Goal: Task Accomplishment & Management: Manage account settings

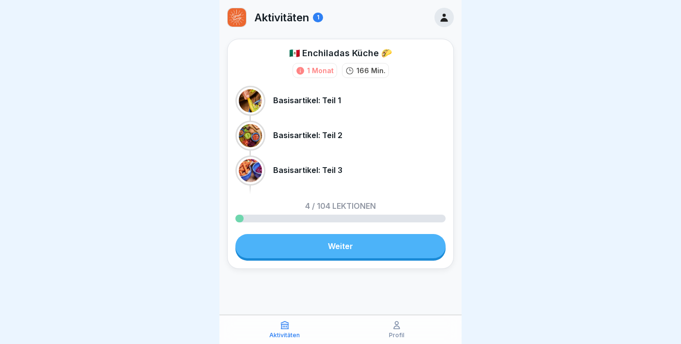
click at [448, 16] on icon at bounding box center [444, 17] width 11 height 11
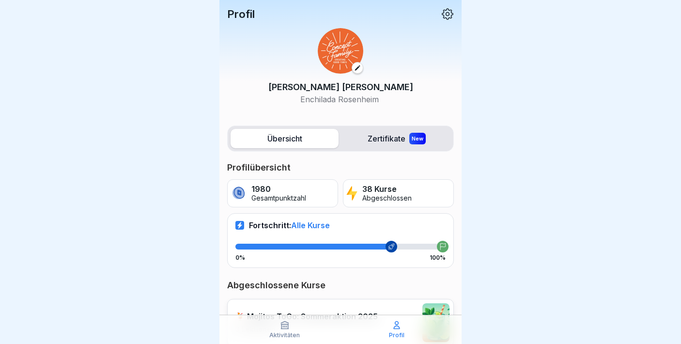
click at [448, 19] on icon at bounding box center [447, 14] width 12 height 12
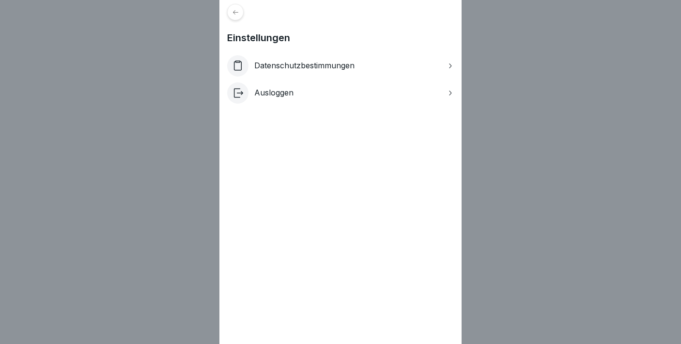
click at [280, 92] on p "Ausloggen" at bounding box center [273, 92] width 39 height 9
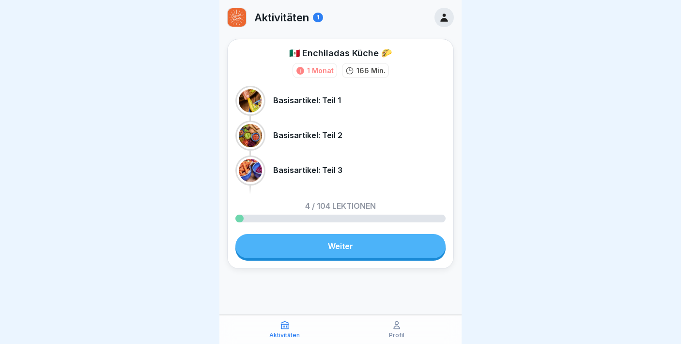
click at [441, 18] on icon at bounding box center [444, 17] width 11 height 11
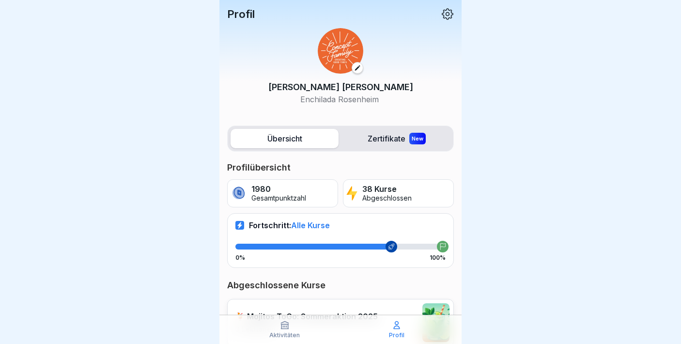
click at [453, 11] on icon at bounding box center [447, 14] width 13 height 13
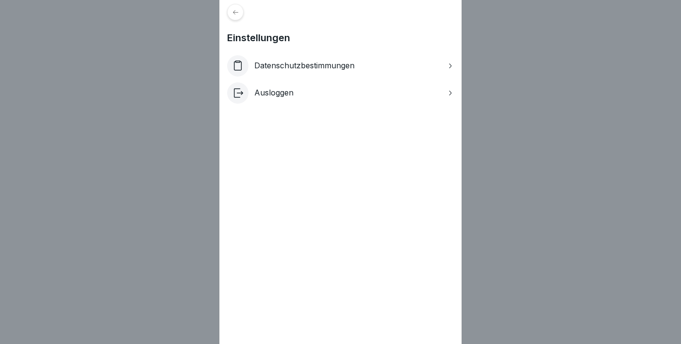
click at [257, 102] on div "Ausloggen" at bounding box center [340, 92] width 227 height 21
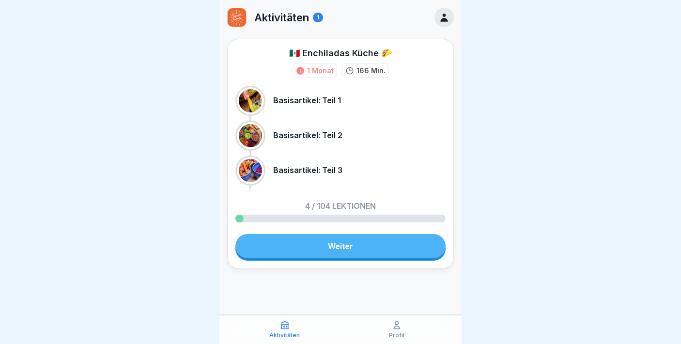
click at [399, 327] on icon at bounding box center [397, 324] width 6 height 7
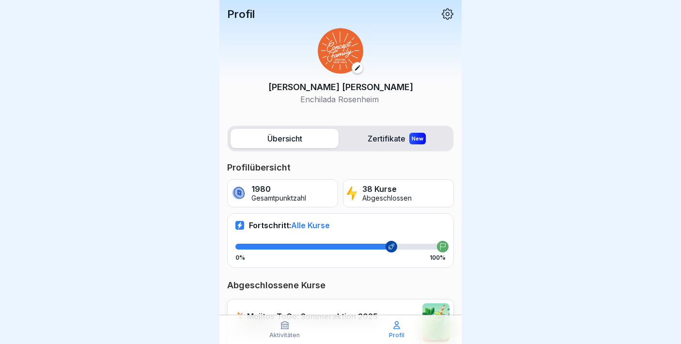
click at [449, 10] on icon at bounding box center [447, 14] width 12 height 12
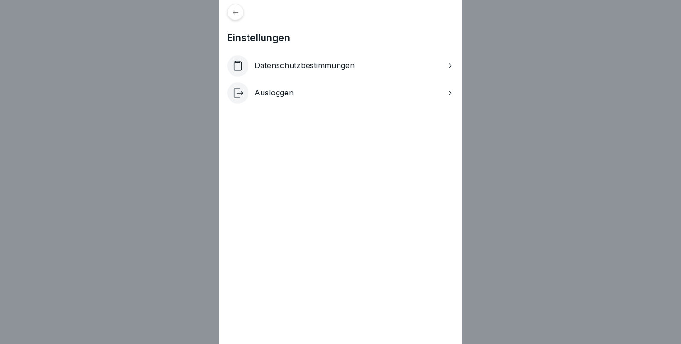
click at [257, 89] on p "Ausloggen" at bounding box center [273, 92] width 39 height 9
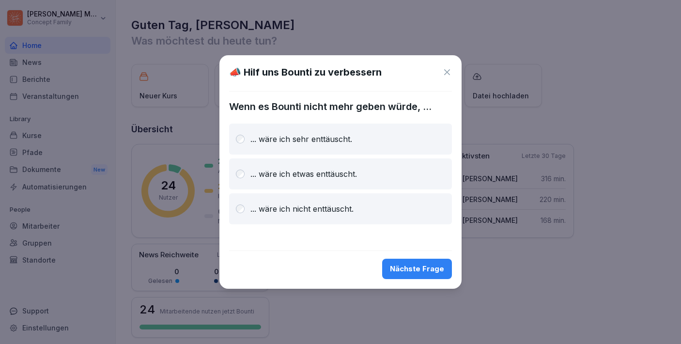
click at [410, 269] on div "Nächste Frage" at bounding box center [417, 268] width 54 height 11
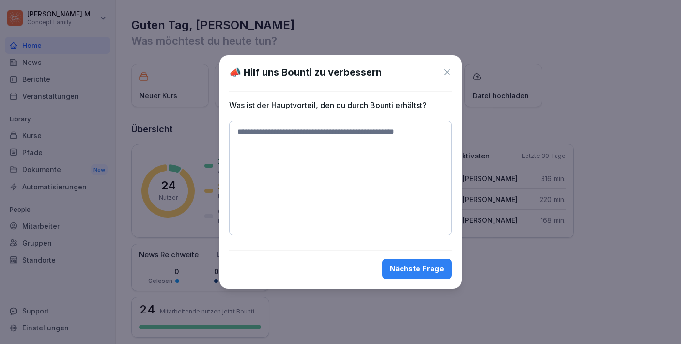
click at [338, 147] on textarea at bounding box center [340, 178] width 223 height 114
type textarea "*"
drag, startPoint x: 338, startPoint y: 148, endPoint x: 419, endPoint y: 180, distance: 86.9
click at [419, 180] on textarea "*" at bounding box center [340, 178] width 223 height 114
type textarea "**********"
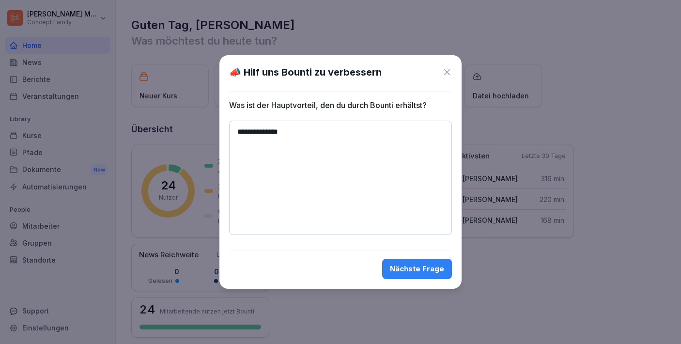
click at [422, 267] on div "Nächste Frage" at bounding box center [417, 268] width 54 height 11
click at [389, 161] on textarea at bounding box center [340, 147] width 223 height 53
type textarea "*"
type textarea "**********"
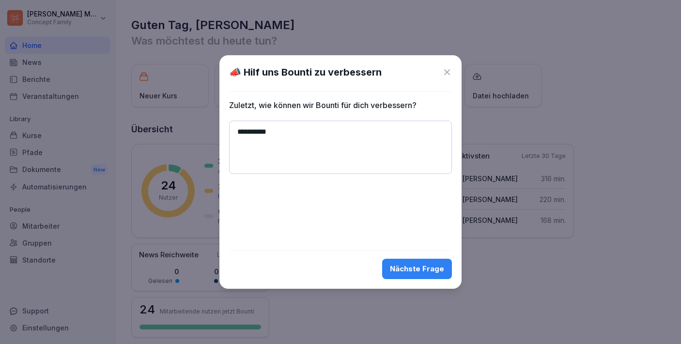
click at [424, 281] on div "**********" at bounding box center [340, 171] width 242 height 233
click at [424, 273] on div "Nächste Frage" at bounding box center [417, 268] width 54 height 11
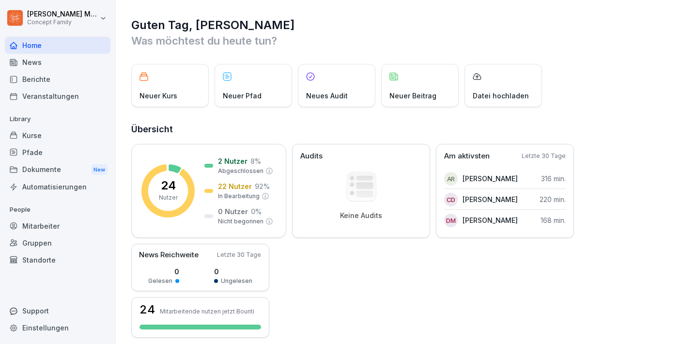
click at [331, 85] on div "Neues Audit" at bounding box center [336, 85] width 77 height 43
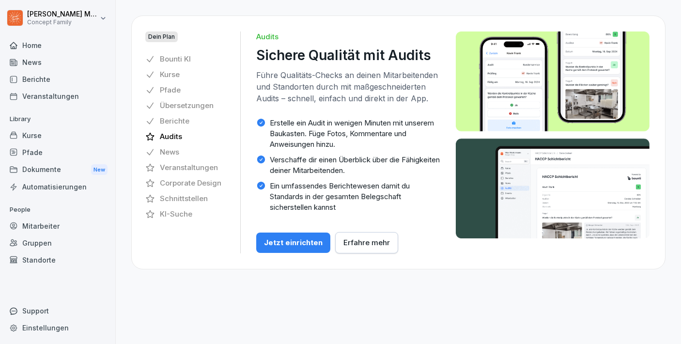
click at [31, 44] on div "Home" at bounding box center [58, 45] width 106 height 17
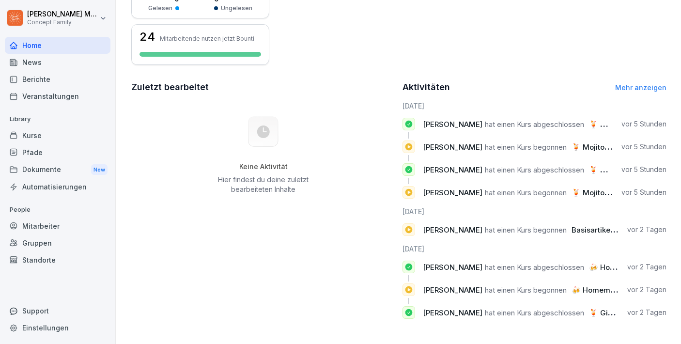
scroll to position [273, 0]
click at [28, 78] on div "Berichte" at bounding box center [58, 79] width 106 height 17
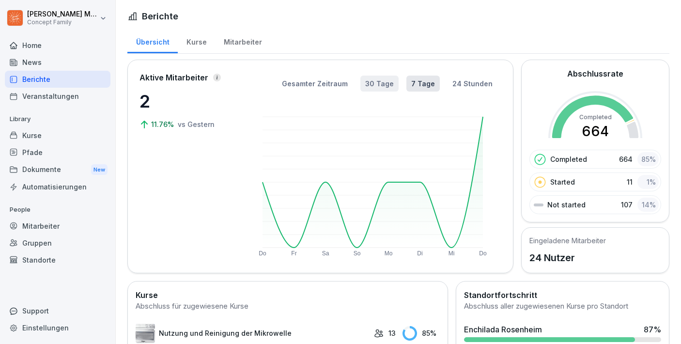
click at [386, 85] on button "30 Tage" at bounding box center [379, 84] width 38 height 16
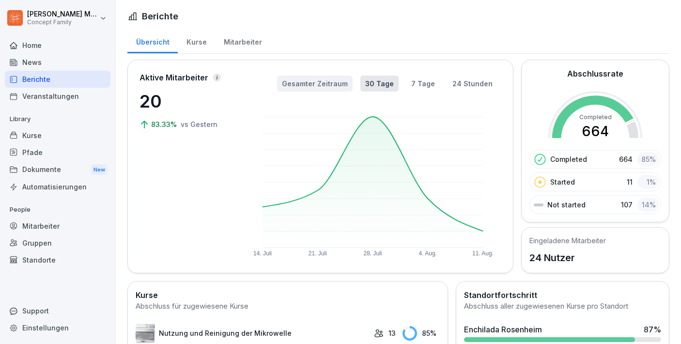
click at [315, 81] on button "Gesamter Zeitraum" at bounding box center [315, 84] width 76 height 16
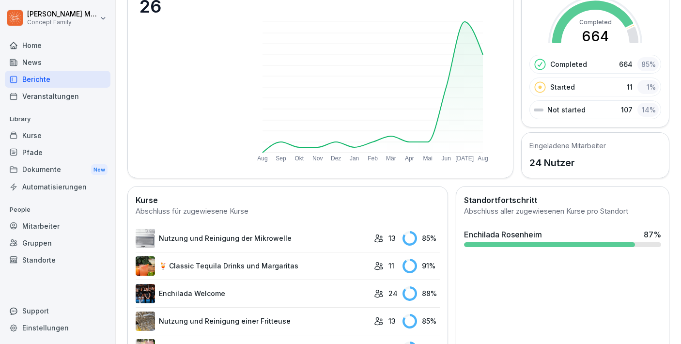
scroll to position [46, 0]
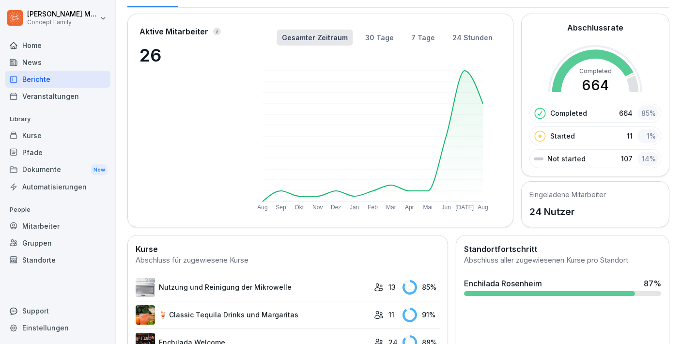
click at [46, 223] on div "Mitarbeiter" at bounding box center [58, 225] width 106 height 17
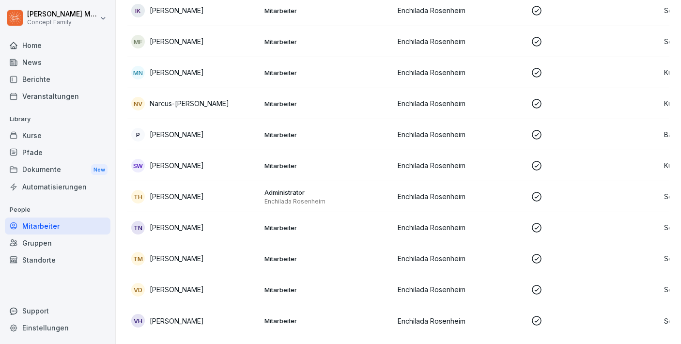
click at [27, 240] on div "Gruppen" at bounding box center [58, 242] width 106 height 17
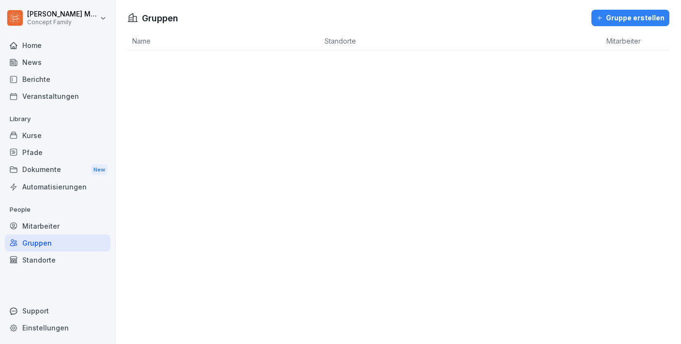
click at [30, 263] on div "Standorte" at bounding box center [58, 259] width 106 height 17
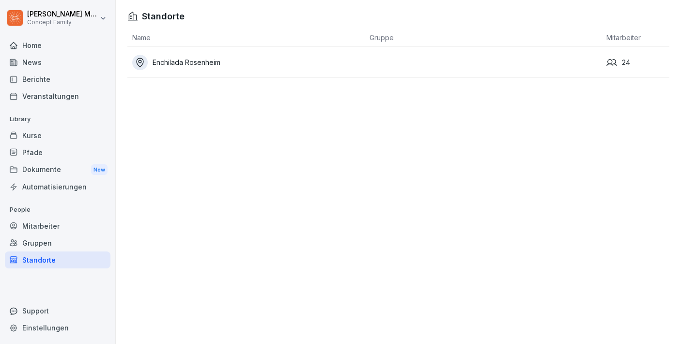
click at [34, 239] on div "Gruppen" at bounding box center [58, 242] width 106 height 17
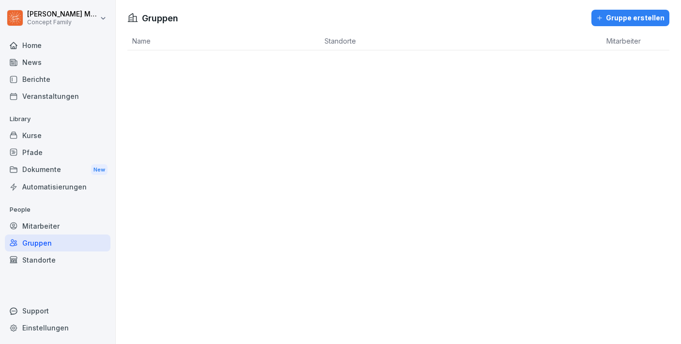
click at [44, 227] on div "Mitarbeiter" at bounding box center [58, 225] width 106 height 17
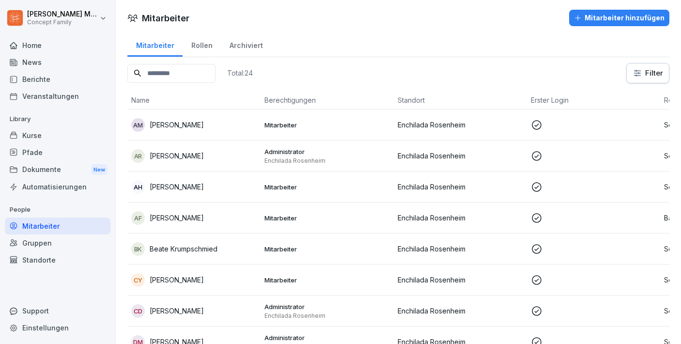
click at [45, 167] on div "Dokumente New" at bounding box center [58, 170] width 106 height 18
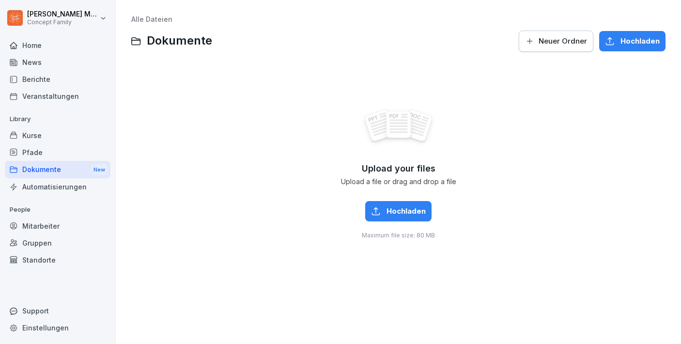
click at [31, 153] on div "Pfade" at bounding box center [58, 152] width 106 height 17
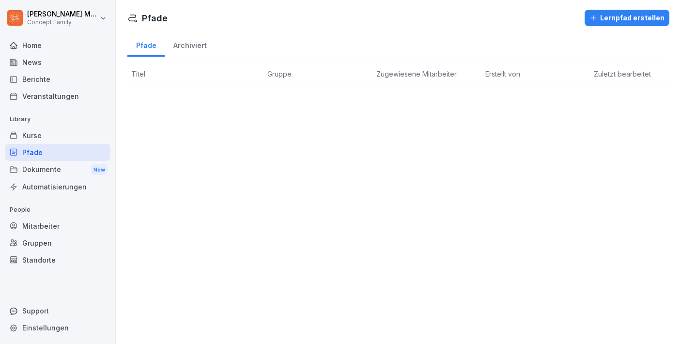
click at [32, 145] on div "Pfade" at bounding box center [58, 152] width 106 height 17
click at [30, 133] on div "Kurse" at bounding box center [58, 135] width 106 height 17
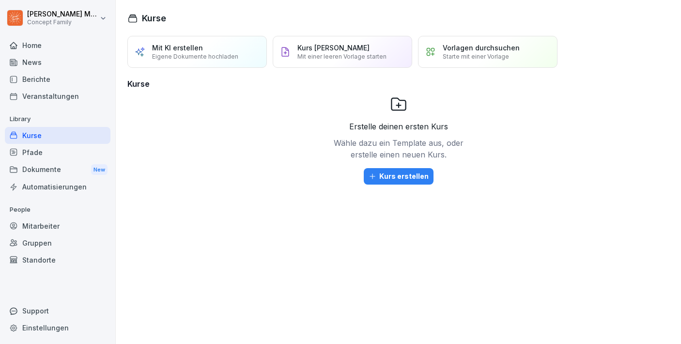
click at [35, 231] on div "Mitarbeiter" at bounding box center [58, 225] width 106 height 17
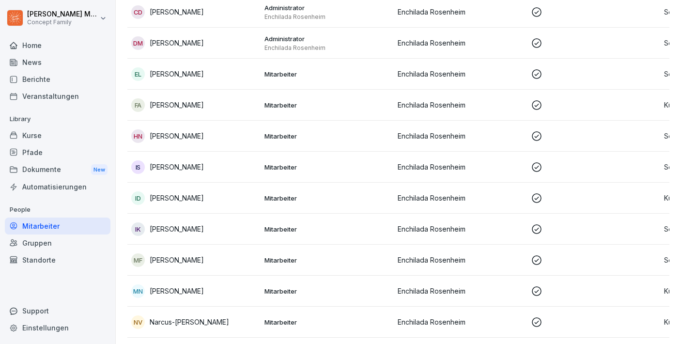
click at [152, 135] on p "[PERSON_NAME]" at bounding box center [177, 136] width 54 height 10
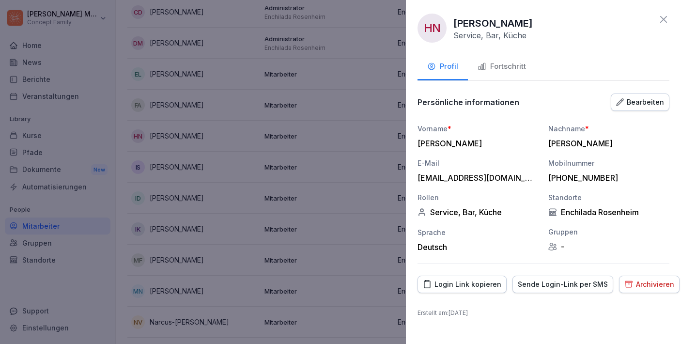
click at [495, 69] on div "Fortschritt" at bounding box center [501, 66] width 48 height 11
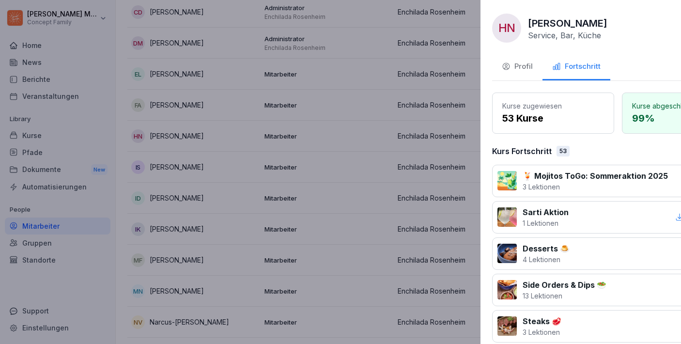
click at [301, 164] on div at bounding box center [340, 172] width 681 height 344
